Goal: Transaction & Acquisition: Book appointment/travel/reservation

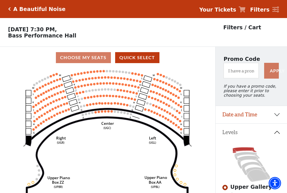
scroll to position [26, 0]
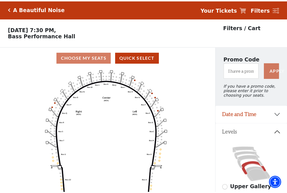
scroll to position [26, 0]
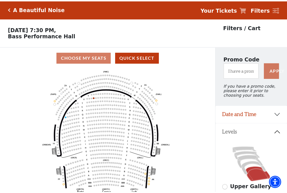
scroll to position [26, 0]
